Goal: Information Seeking & Learning: Learn about a topic

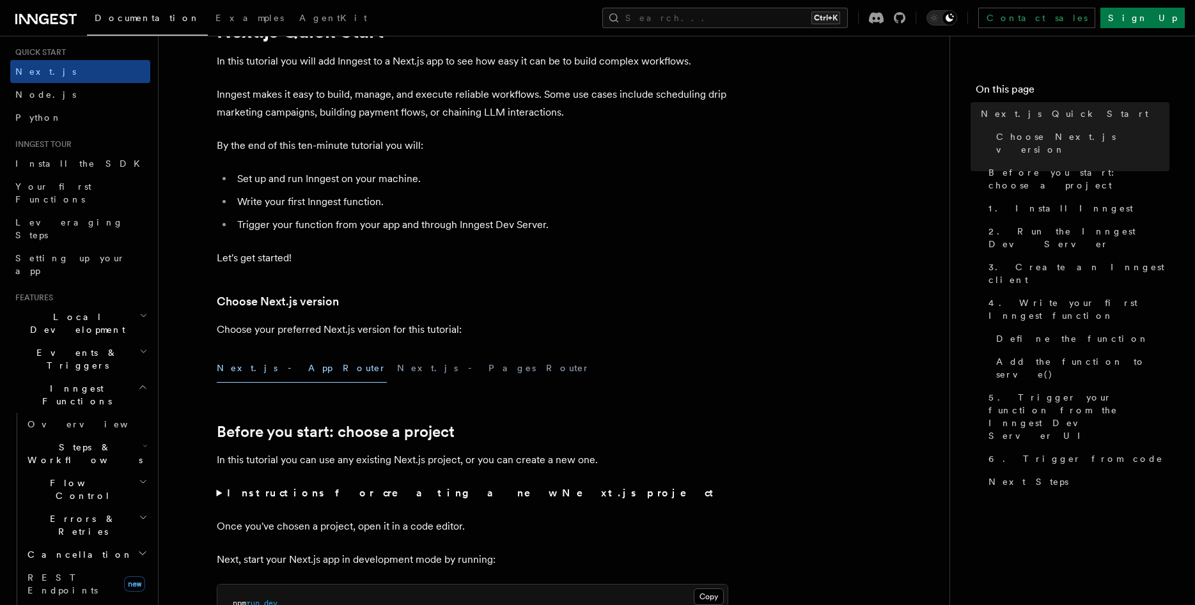
scroll to position [73, 0]
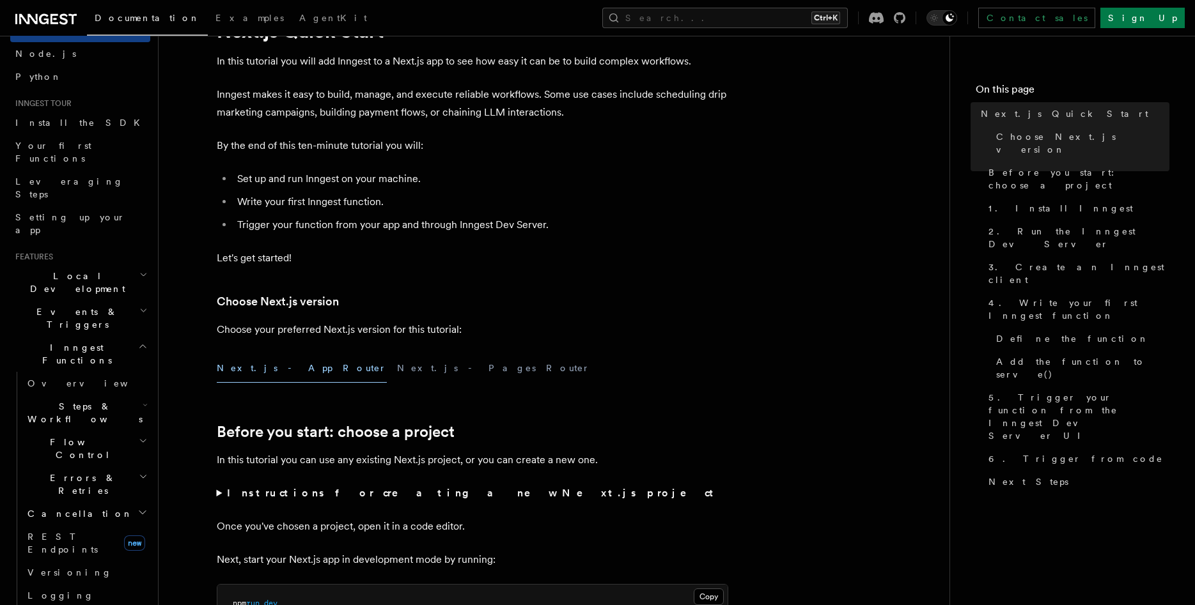
click at [116, 265] on h2 "Local Development" at bounding box center [80, 283] width 140 height 36
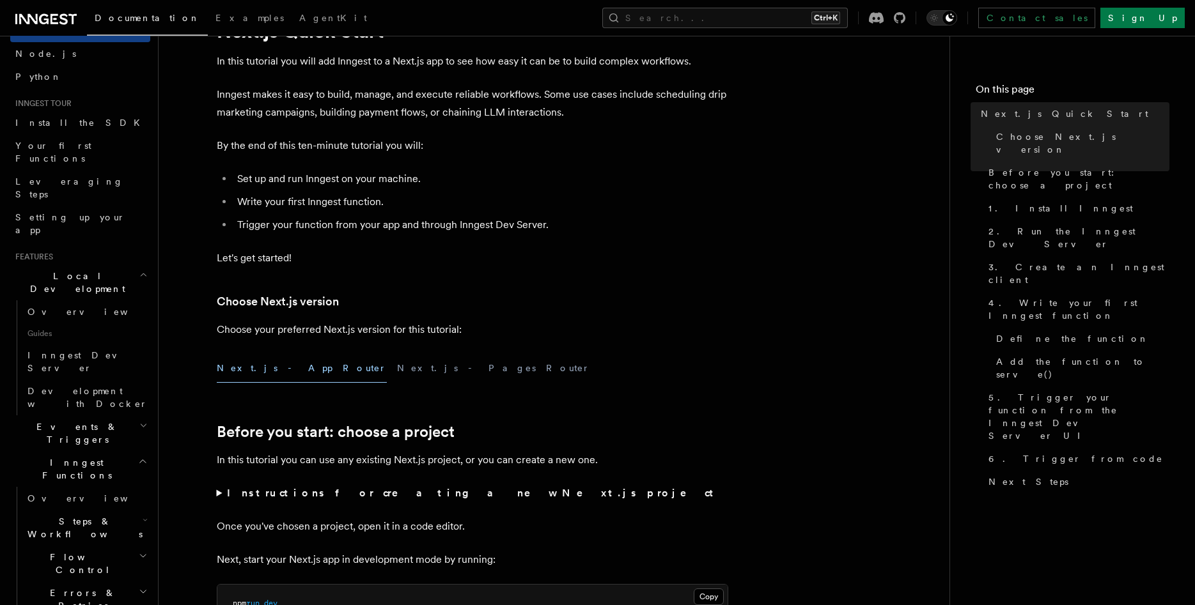
click at [116, 265] on h2 "Local Development" at bounding box center [80, 283] width 140 height 36
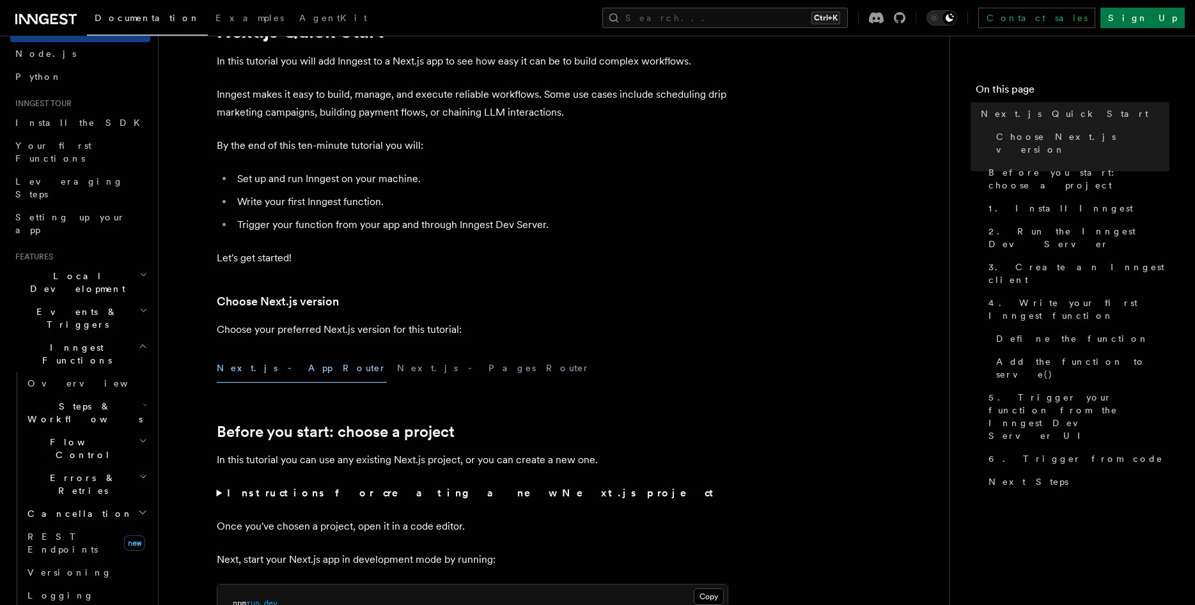
click at [108, 467] on h2 "Errors & Retries" at bounding box center [86, 485] width 128 height 36
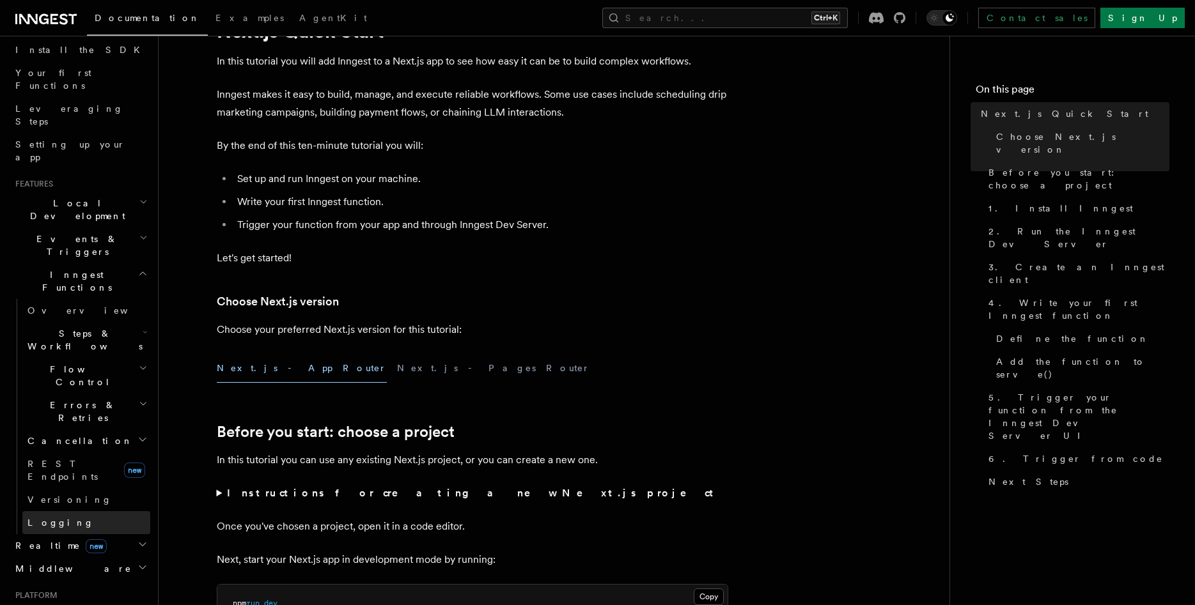
click at [67, 511] on link "Logging" at bounding box center [86, 522] width 128 height 23
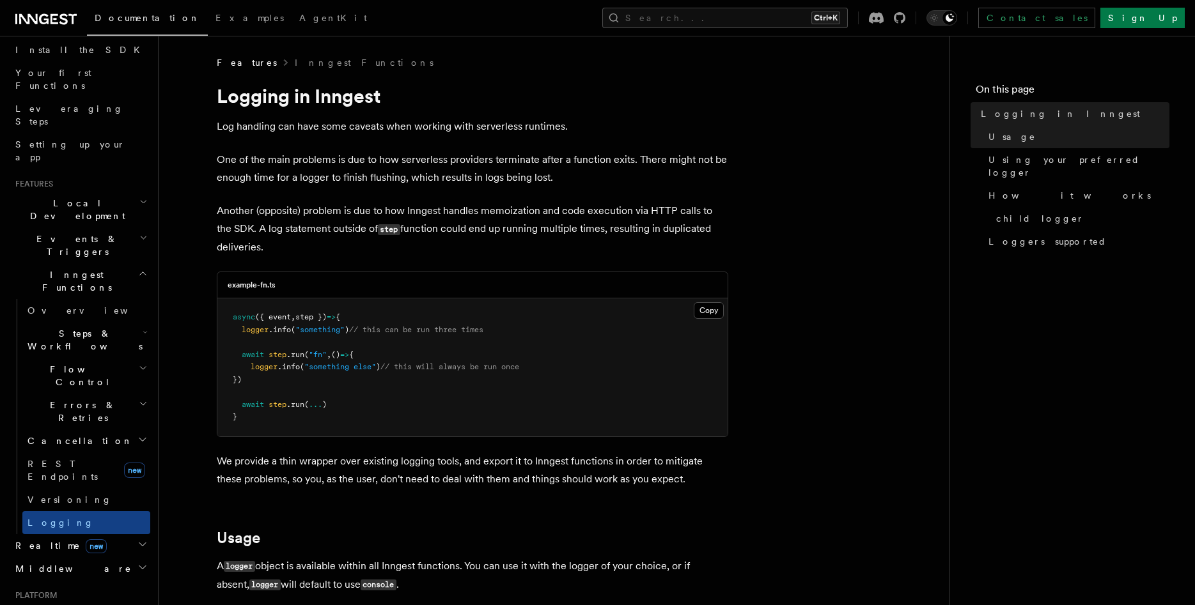
click at [102, 394] on h2 "Errors & Retries" at bounding box center [86, 412] width 128 height 36
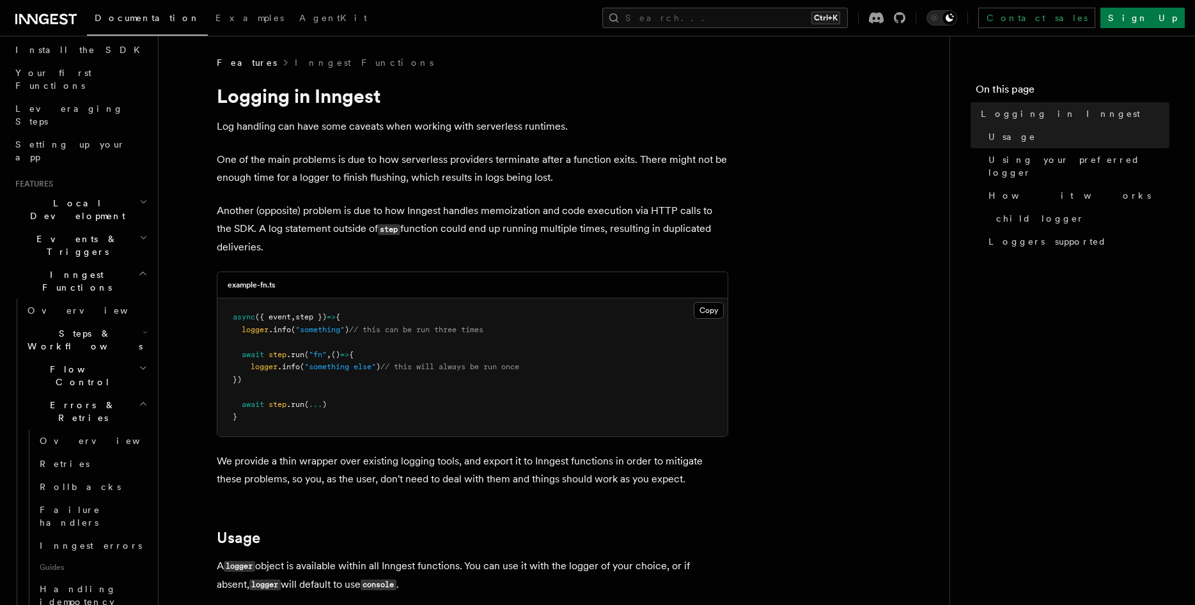
click at [102, 394] on h2 "Errors & Retries" at bounding box center [86, 412] width 128 height 36
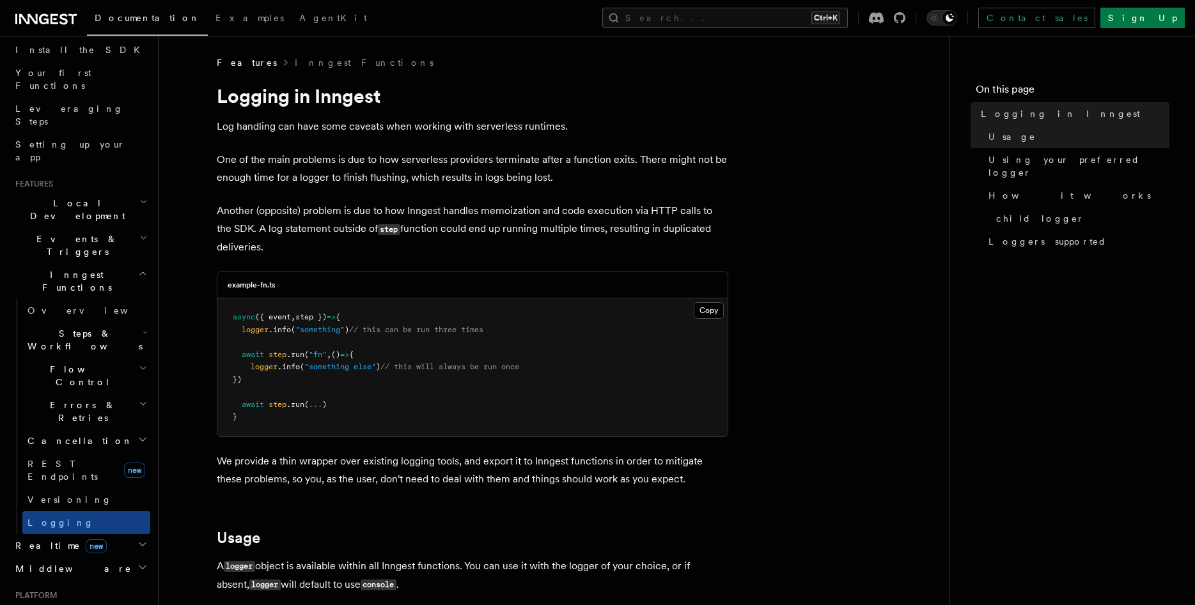
click at [103, 358] on h2 "Flow Control" at bounding box center [86, 376] width 128 height 36
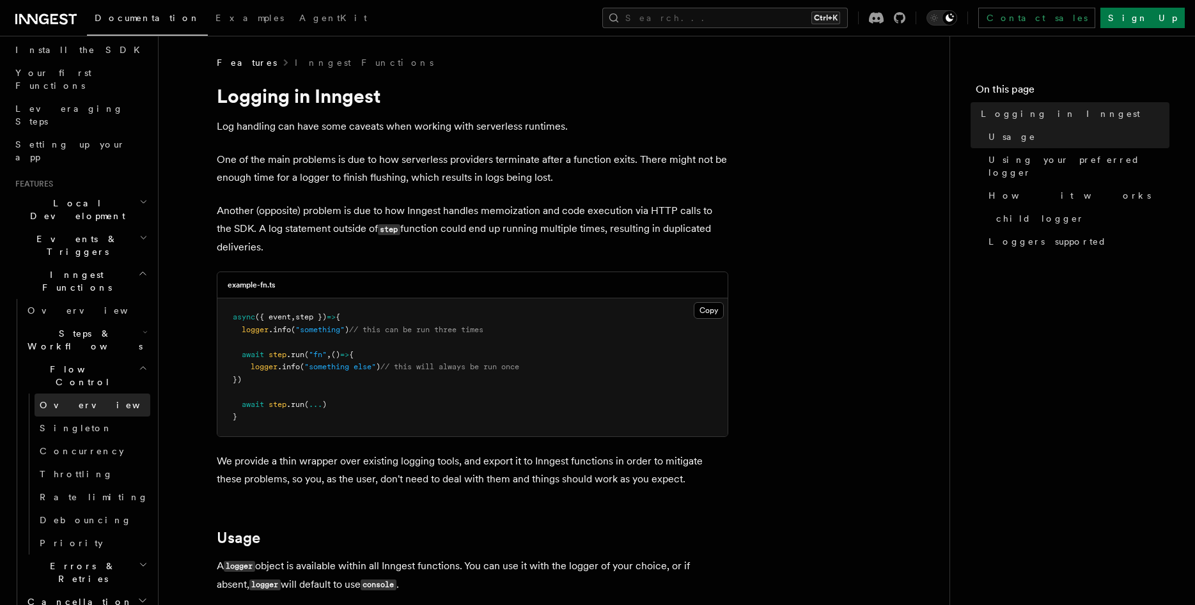
click at [91, 394] on link "Overview" at bounding box center [93, 405] width 116 height 23
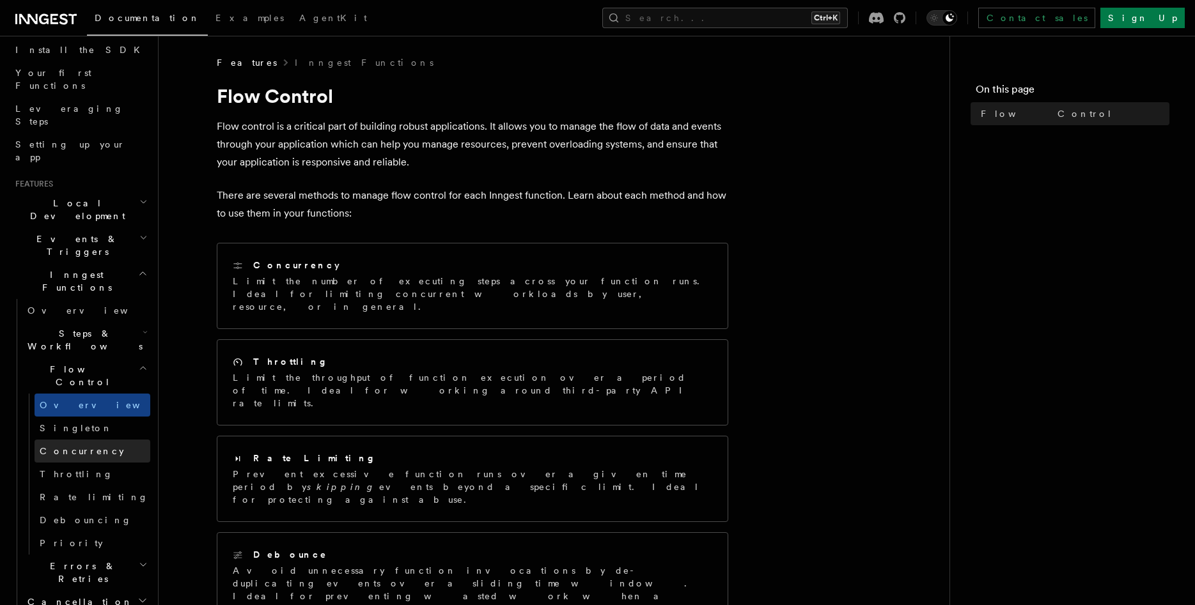
click at [110, 440] on link "Concurrency" at bounding box center [93, 451] width 116 height 23
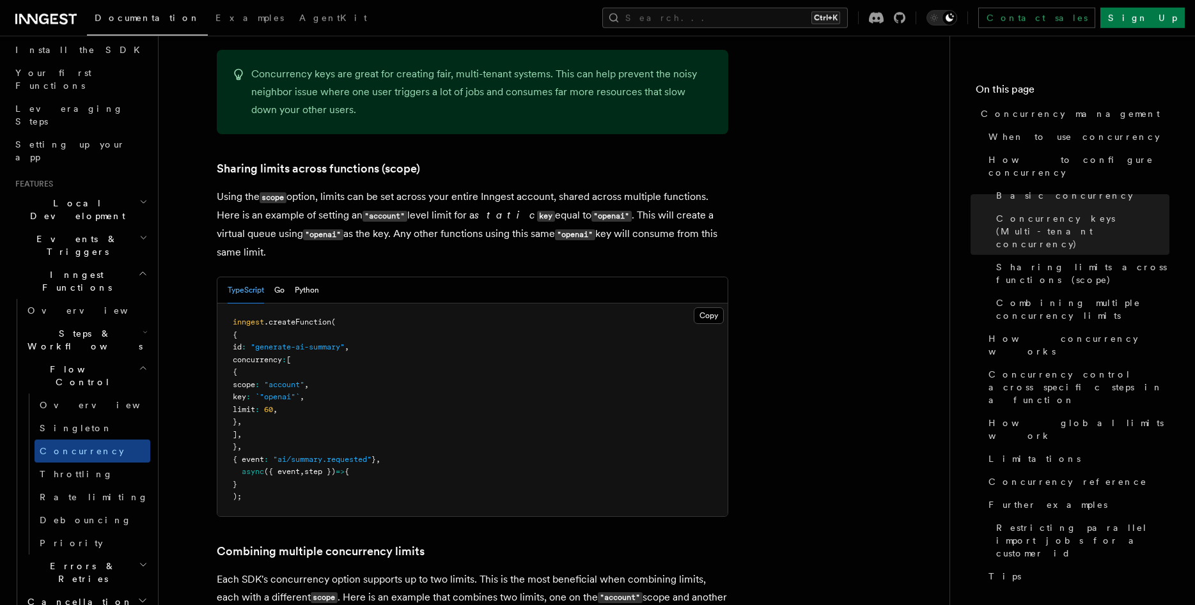
scroll to position [1500, 0]
